Goal: Contribute content

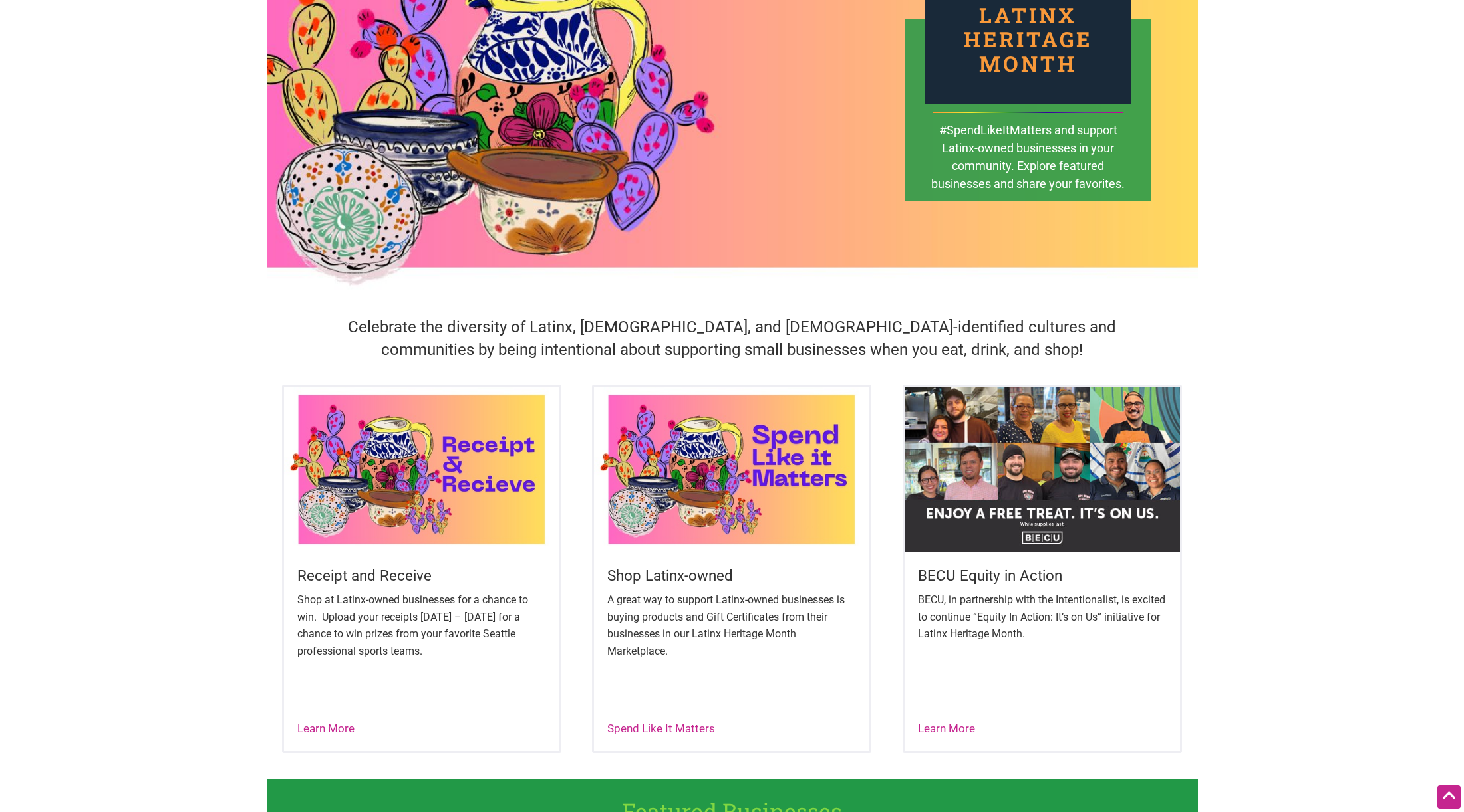
scroll to position [127, 0]
click at [342, 728] on link "Learn More" at bounding box center [325, 727] width 57 height 13
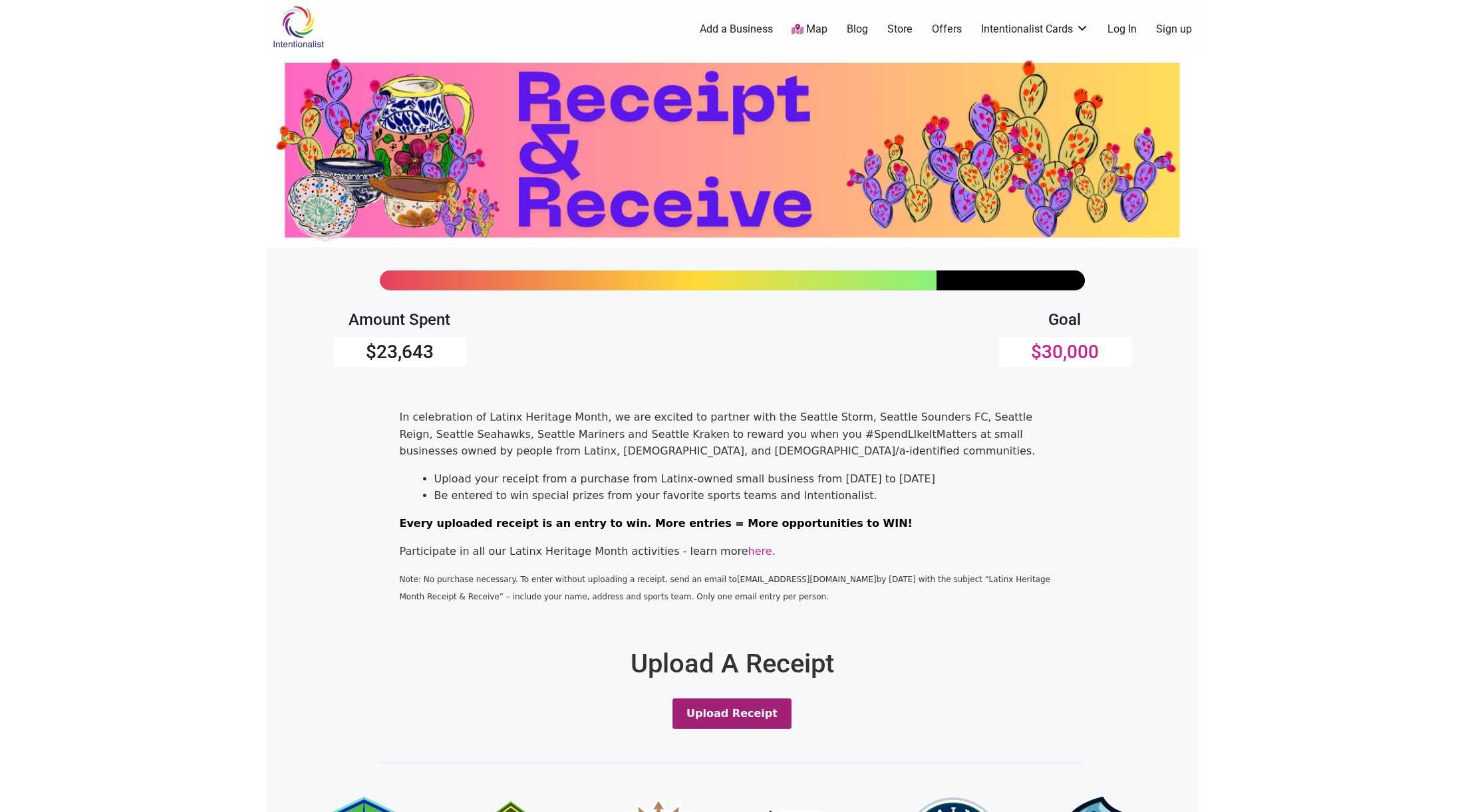
click at [742, 712] on button "Upload Receipt" at bounding box center [732, 714] width 119 height 31
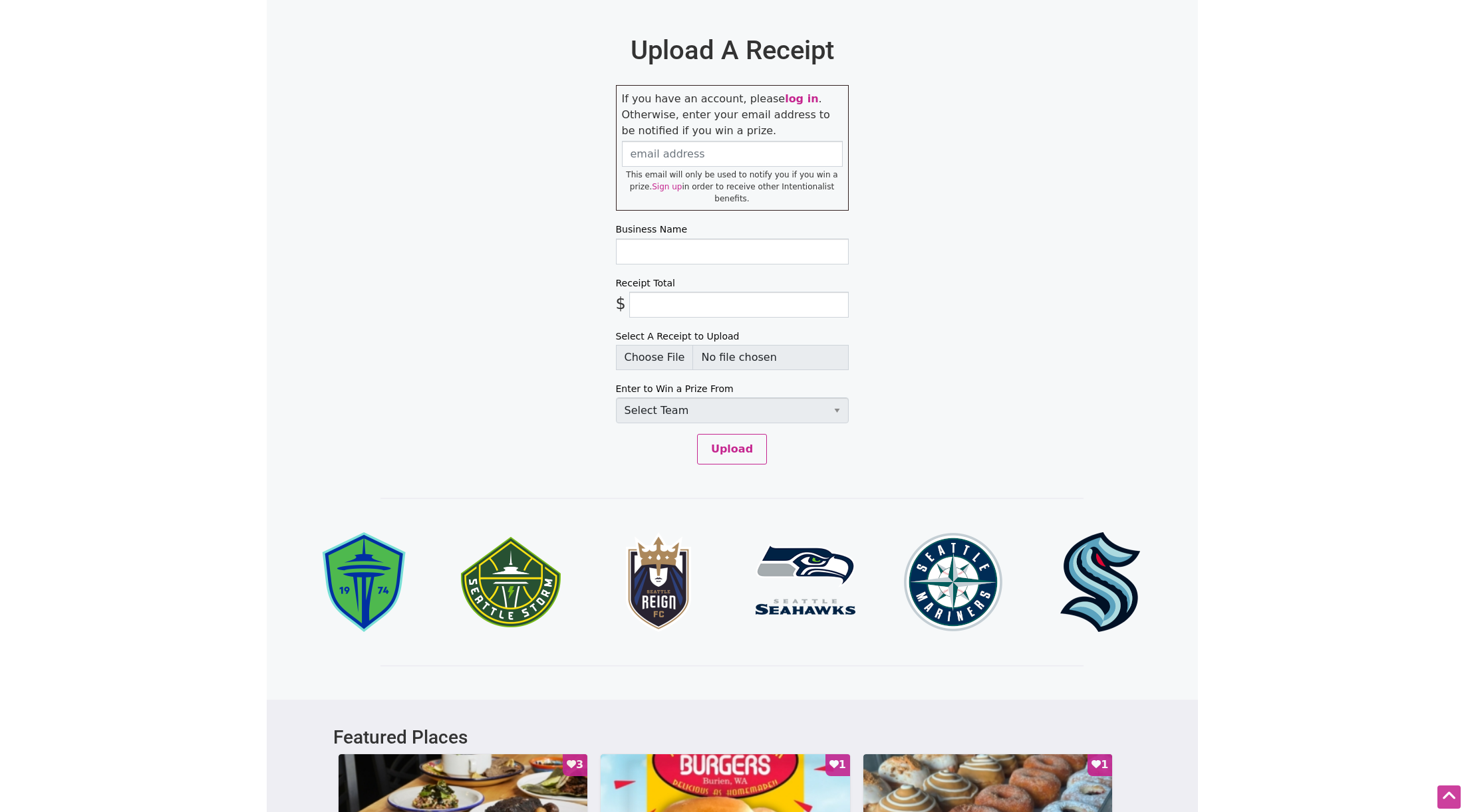
scroll to position [615, 0]
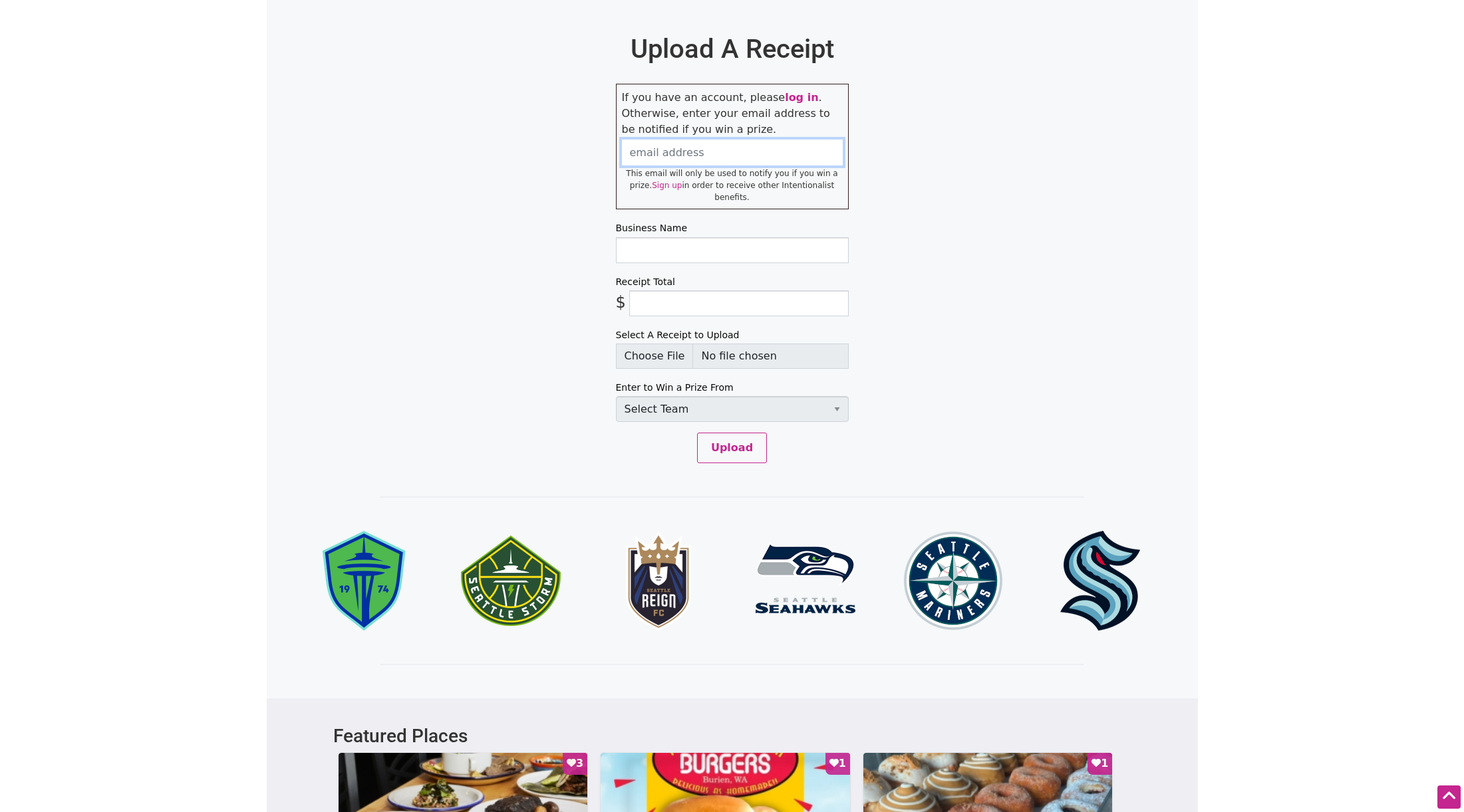
click at [642, 158] on div "If you have an account, please log in . Otherwise, enter your email address to …" at bounding box center [732, 146] width 233 height 125
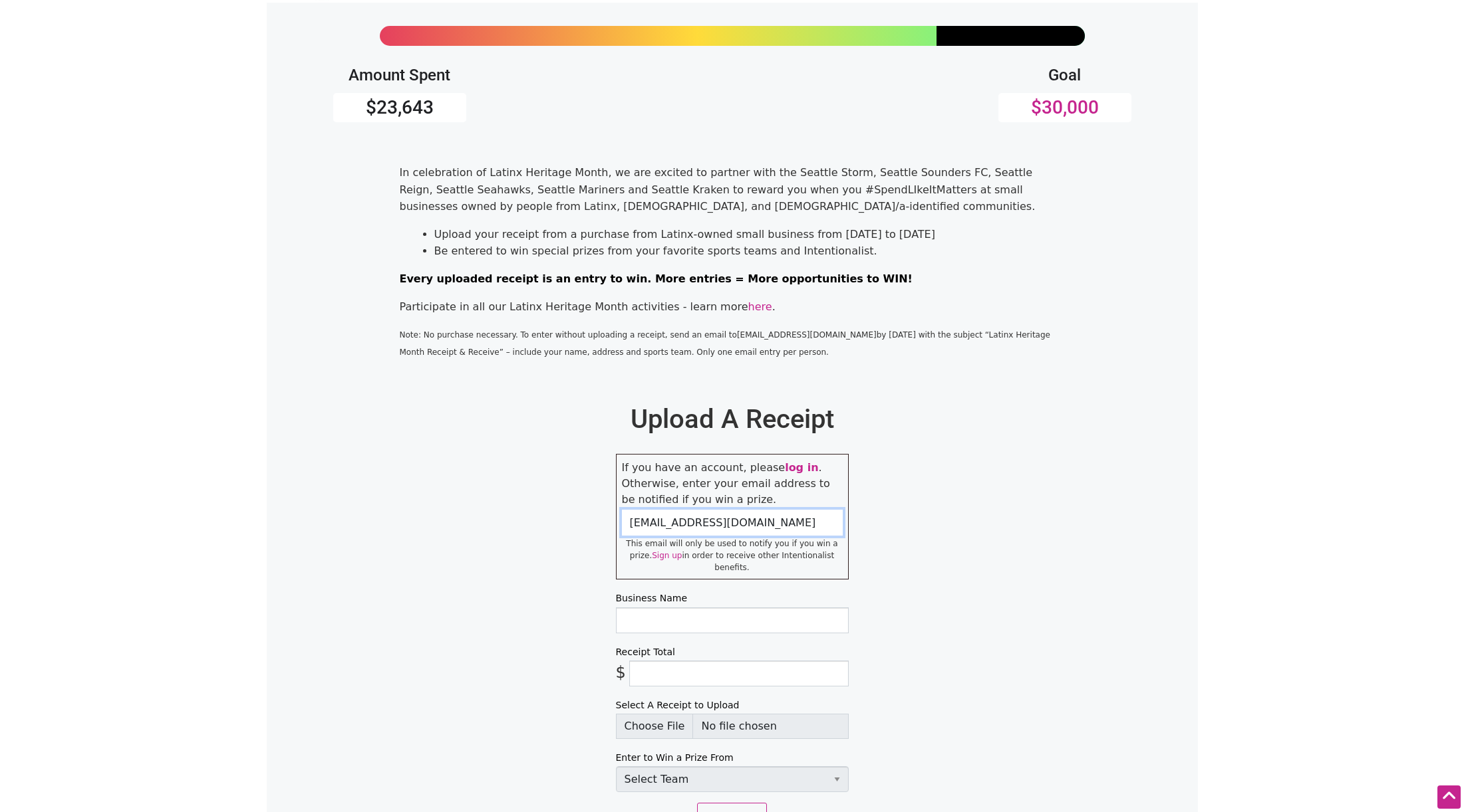
scroll to position [247, 0]
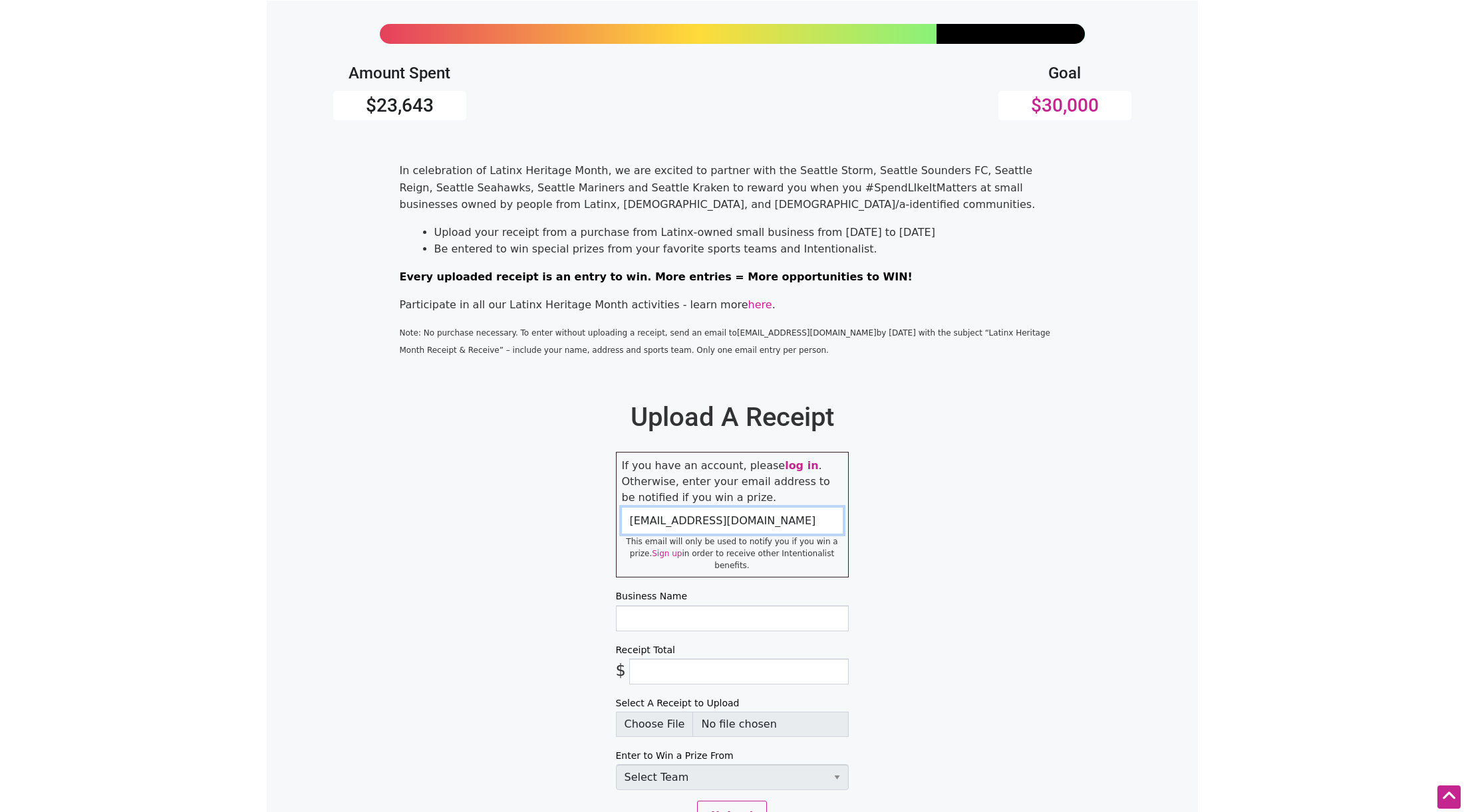
type input "[EMAIL_ADDRESS][DOMAIN_NAME]"
click at [632, 607] on input "Business Name" at bounding box center [732, 619] width 233 height 26
type input "W"
type input "Pufftown Bakehouse"
click at [649, 662] on input "Receipt Total" at bounding box center [739, 672] width 219 height 26
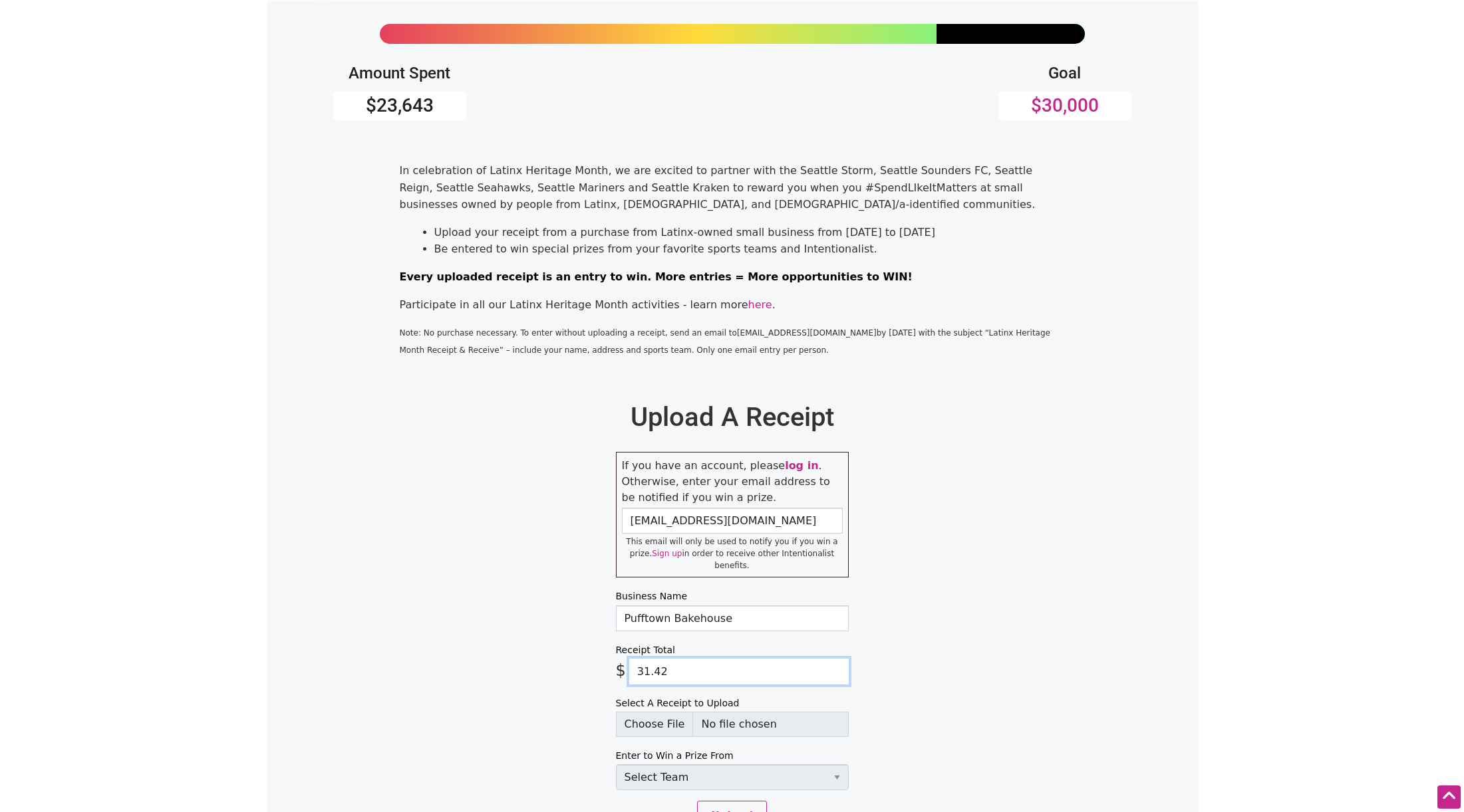
type input "31.42"
click at [660, 714] on input "Select A Receipt to Upload" at bounding box center [732, 724] width 233 height 25
click at [654, 714] on input "Select A Receipt to Upload" at bounding box center [732, 724] width 233 height 25
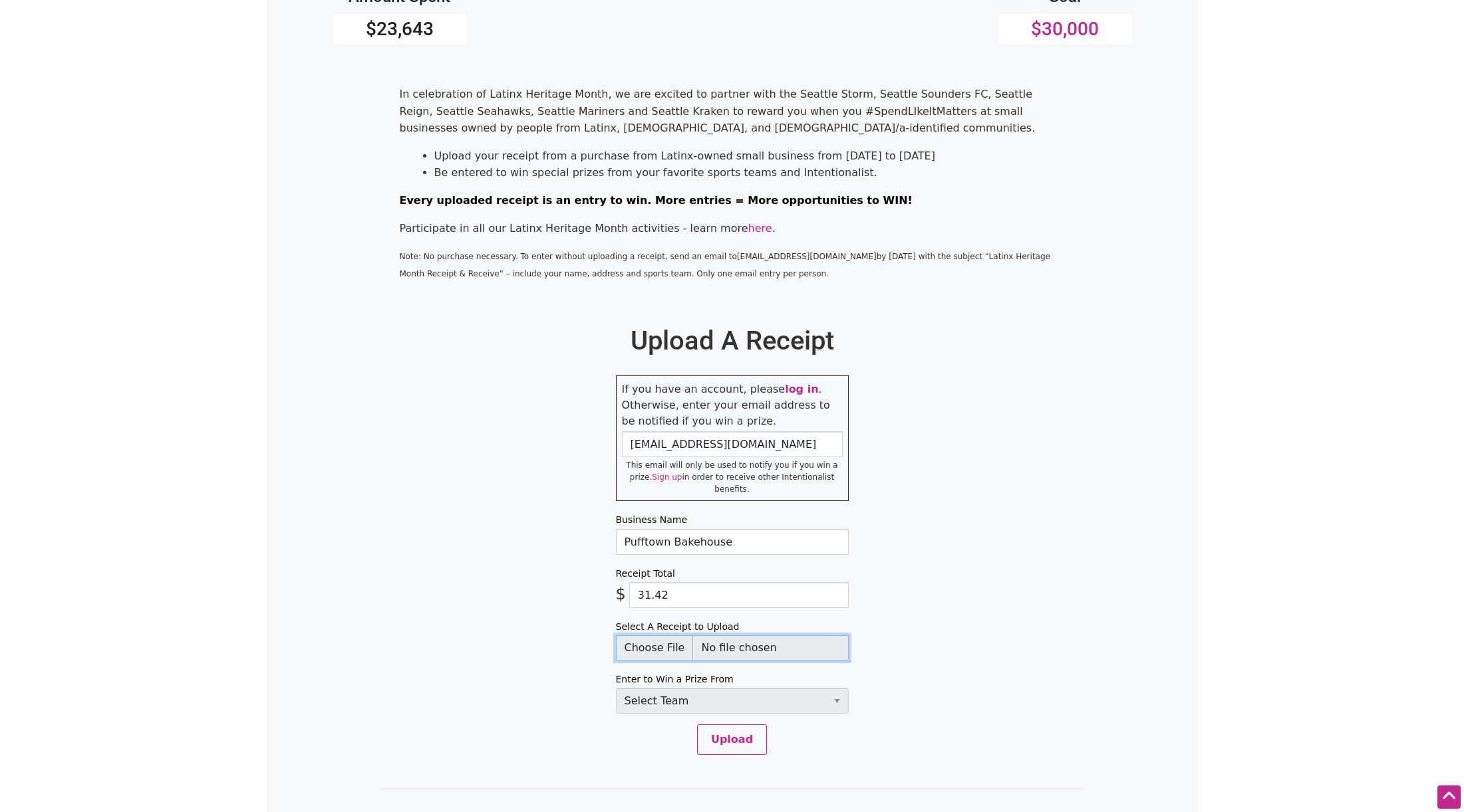
scroll to position [318, 0]
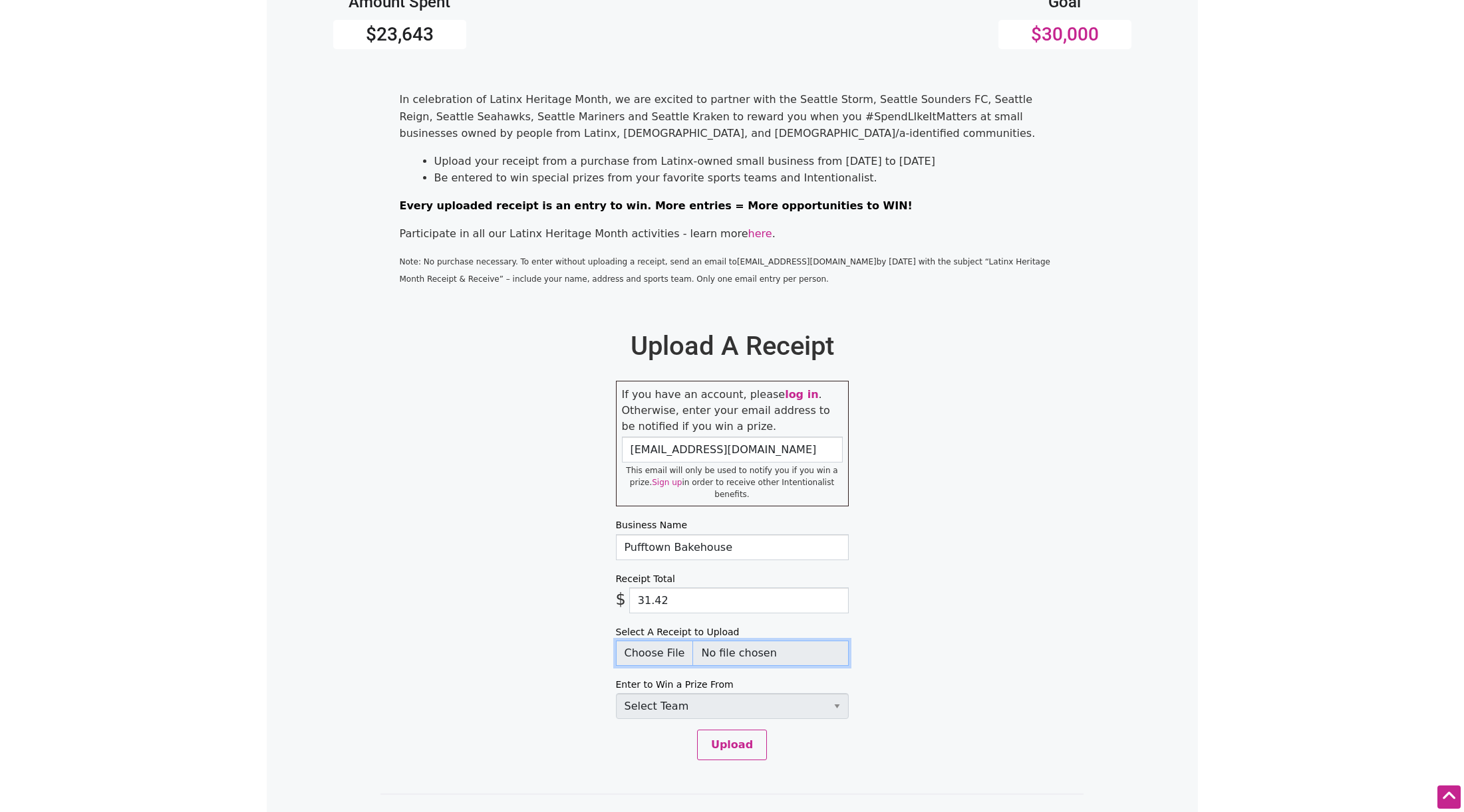
click at [660, 644] on input "Select A Receipt to Upload" at bounding box center [732, 653] width 233 height 25
type input "C:\fakepath\pufftown 20251007.jpg"
click at [834, 694] on select "Select Team Seattle Sounders FC Seattle Storm Seattle Reign Seattle Seahawks Se…" at bounding box center [732, 707] width 233 height 26
select select "SeattleReign"
click at [616, 694] on select "Select Team Seattle Sounders FC Seattle Storm Seattle Reign Seattle Seahawks Se…" at bounding box center [732, 707] width 233 height 26
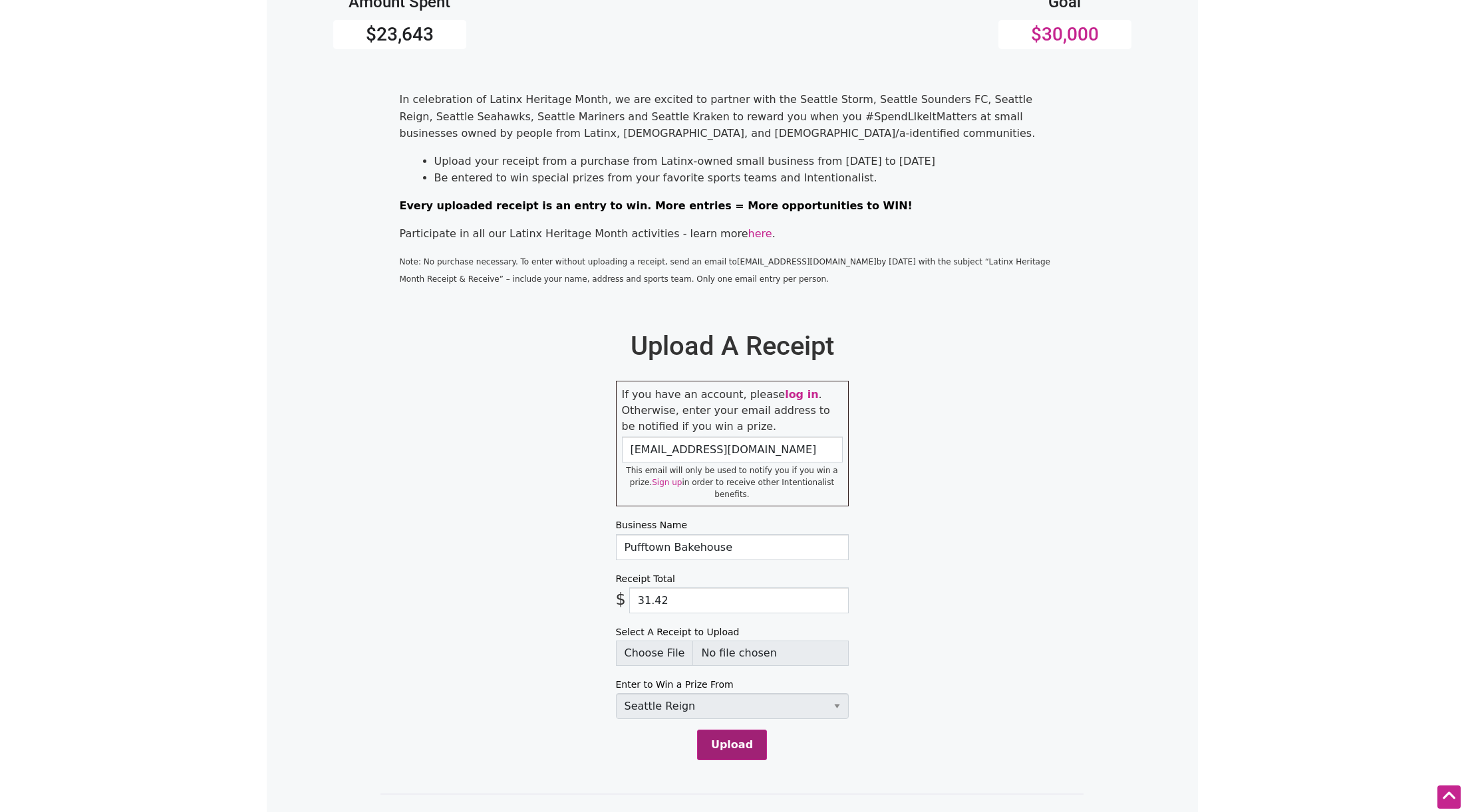
click at [733, 734] on button "Upload" at bounding box center [732, 745] width 70 height 31
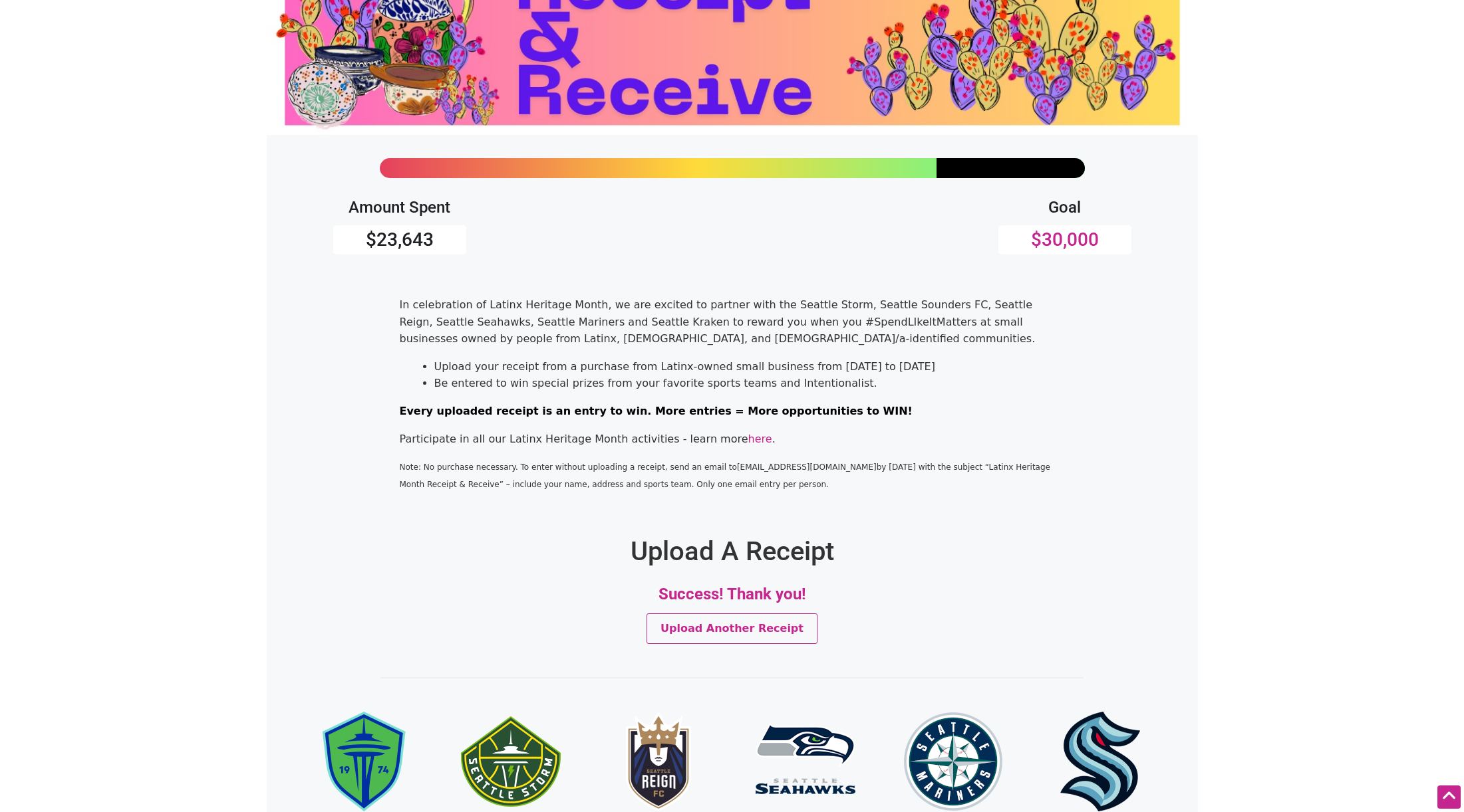
scroll to position [0, 0]
